Goal: Information Seeking & Learning: Find specific fact

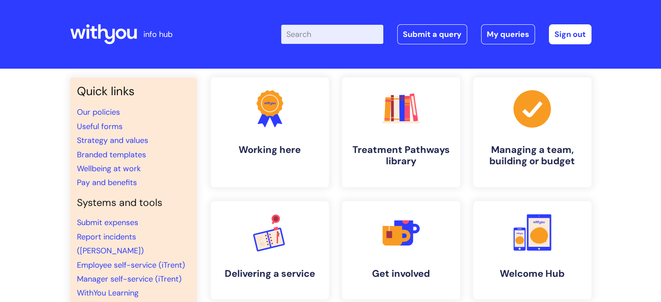
click at [317, 36] on input "Enter your search term here..." at bounding box center [332, 34] width 102 height 19
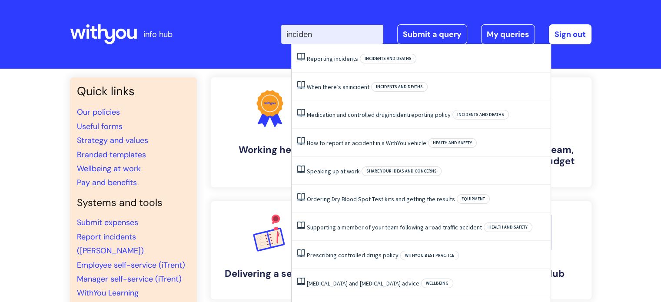
type input "incident"
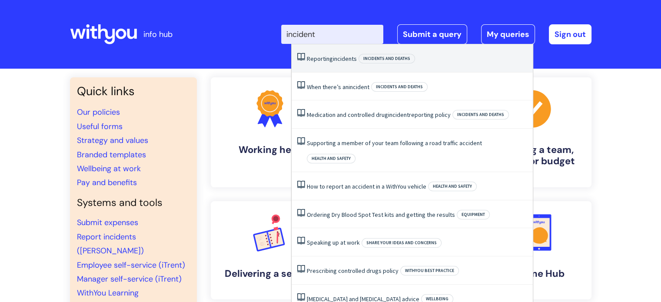
click at [357, 61] on li "Reporting incidents Incidents and deaths" at bounding box center [412, 58] width 241 height 28
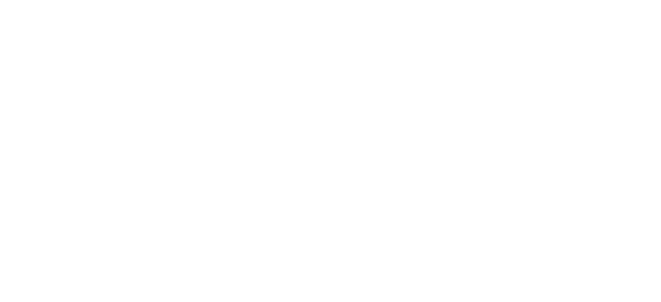
scroll to position [355, 0]
